Goal: Information Seeking & Learning: Learn about a topic

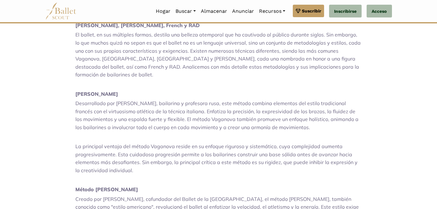
scroll to position [243, 0]
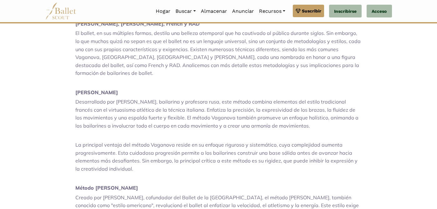
click at [226, 44] on p "El ballet, en sus múltiples formas, destila una belleza atemporal que ha cautiv…" at bounding box center [218, 53] width 286 height 48
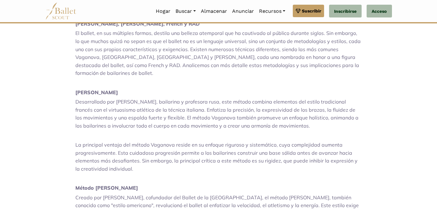
click at [199, 79] on p at bounding box center [218, 83] width 286 height 8
click at [219, 79] on p at bounding box center [218, 83] width 286 height 8
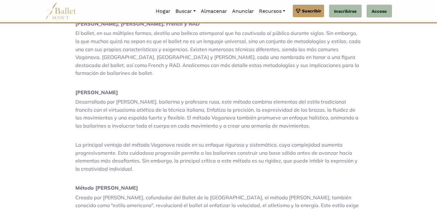
click at [203, 98] on p "Desarrollado por [PERSON_NAME], bailarina y profesora rusa, este método combina…" at bounding box center [218, 114] width 286 height 32
click at [209, 98] on p "Desarrollado por [PERSON_NAME], bailarina y profesora rusa, este método combina…" at bounding box center [218, 114] width 286 height 32
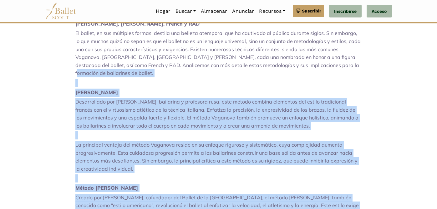
drag, startPoint x: 56, startPoint y: 40, endPoint x: 80, endPoint y: 194, distance: 155.7
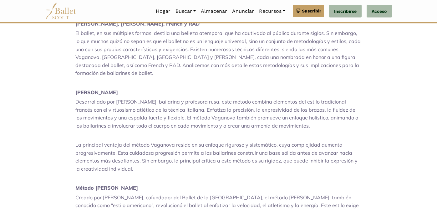
click at [79, 30] on font "El ballet, en sus múltiples formas, destila una belleza atemporal que ha cautiv…" at bounding box center [217, 53] width 285 height 46
click at [75, 99] on font "Desarrollado por [PERSON_NAME], bailarina y profesora rusa, este método combina…" at bounding box center [216, 114] width 283 height 30
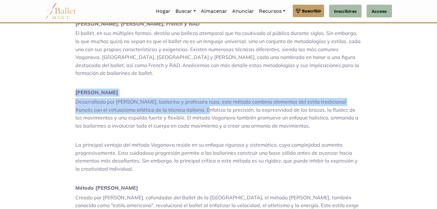
drag, startPoint x: 46, startPoint y: 58, endPoint x: 107, endPoint y: 77, distance: 63.5
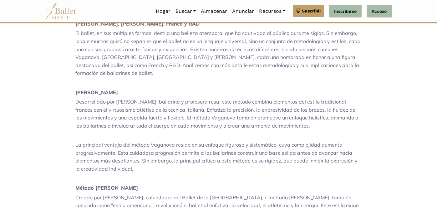
click at [116, 98] on p "Desarrollado por [PERSON_NAME], bailarina y profesora rusa, este método combina…" at bounding box center [218, 114] width 286 height 32
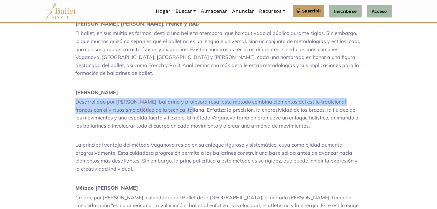
drag, startPoint x: 46, startPoint y: 69, endPoint x: 91, endPoint y: 78, distance: 45.9
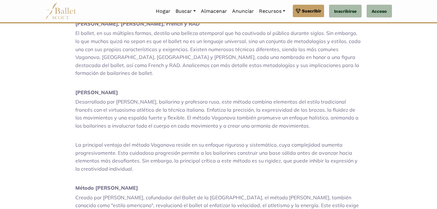
click at [128, 99] on font "Desarrollado por [PERSON_NAME], bailarina y profesora rusa, este método combina…" at bounding box center [216, 114] width 283 height 30
drag, startPoint x: 116, startPoint y: 78, endPoint x: 119, endPoint y: 92, distance: 14.5
click at [119, 98] on p "Desarrollado por [PERSON_NAME], bailarina y profesora rusa, este método combina…" at bounding box center [218, 114] width 286 height 32
copy font "Enfatiza la precisión, la expresividad de los brazos, la fluidez de los movimie…"
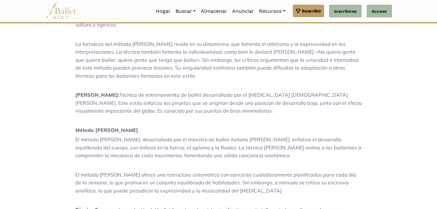
scroll to position [439, 0]
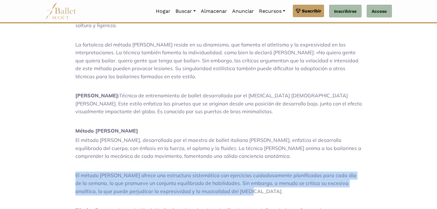
drag, startPoint x: 48, startPoint y: 119, endPoint x: 303, endPoint y: 137, distance: 255.5
click at [303, 172] on p "El método [PERSON_NAME] ofrece una estructura sistemática con ejercicios cuidad…" at bounding box center [218, 184] width 286 height 24
copy font "El método [PERSON_NAME] ofrece una estructura sistemática con ejercicios cuidad…"
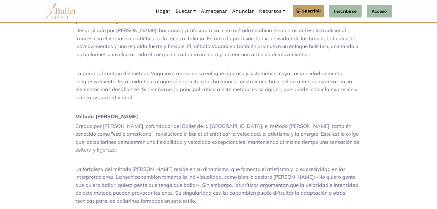
scroll to position [319, 0]
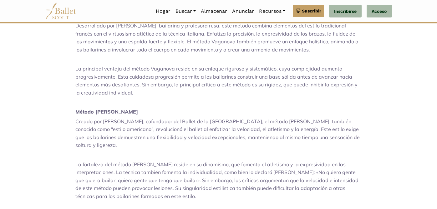
click at [255, 55] on p at bounding box center [218, 59] width 286 height 8
click at [255, 203] on p at bounding box center [218, 207] width 286 height 8
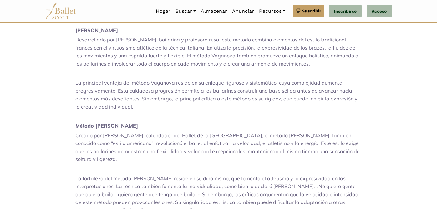
scroll to position [305, 0]
click at [209, 165] on p at bounding box center [218, 169] width 286 height 8
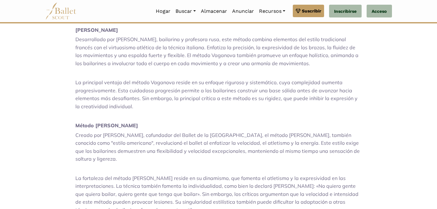
click at [209, 165] on p at bounding box center [218, 169] width 286 height 8
drag, startPoint x: 209, startPoint y: 103, endPoint x: 253, endPoint y: 115, distance: 45.5
copy font "Este estilo exige que los bailarines demuestren una flexibilidad y velocidad ex…"
click at [178, 175] on font "La fortaleza del método [PERSON_NAME] reside en su dinamismo, que fomenta el at…" at bounding box center [216, 194] width 283 height 38
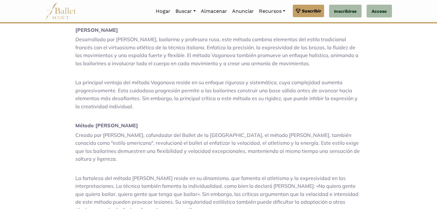
click at [183, 122] on p "Método [PERSON_NAME]" at bounding box center [218, 126] width 286 height 8
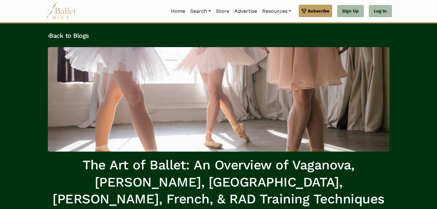
scroll to position [163, 0]
